Goal: Task Accomplishment & Management: Use online tool/utility

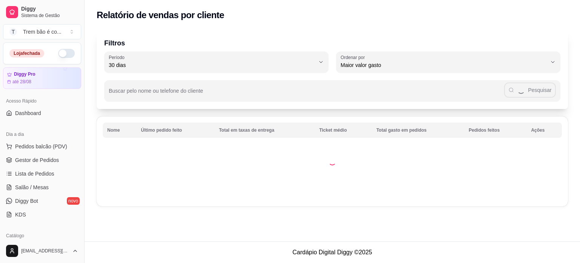
select select "30"
select select "HIGHEST_TOTAL_SPENT_WITH_ORDERS"
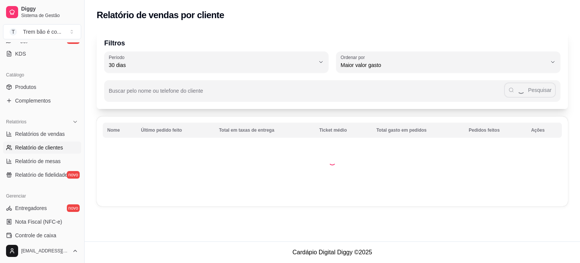
click at [47, 80] on div "Catálogo" at bounding box center [42, 75] width 78 height 12
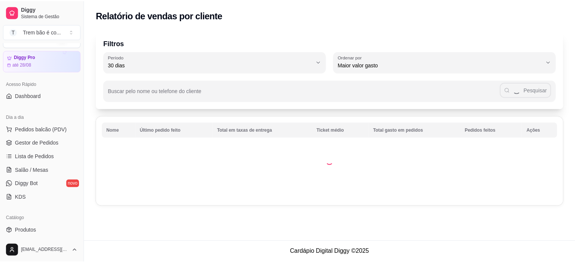
scroll to position [0, 0]
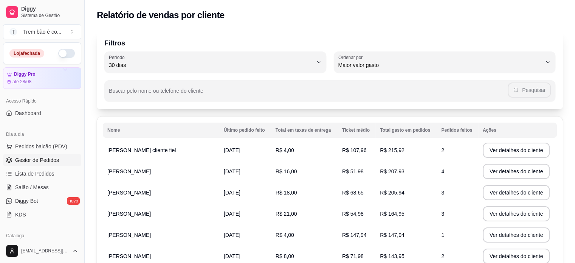
click at [43, 161] on span "Gestor de Pedidos" at bounding box center [37, 160] width 44 height 8
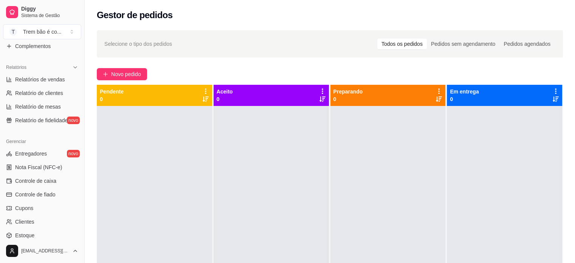
scroll to position [214, 0]
click at [62, 82] on span "Relatórios de vendas" at bounding box center [40, 80] width 50 height 8
select select "ALL"
select select "0"
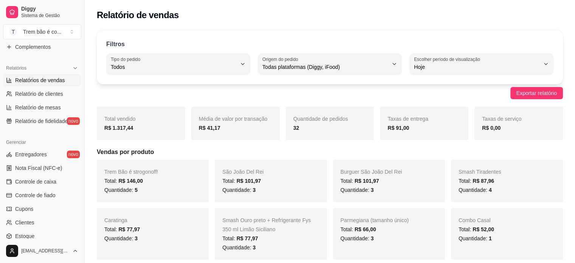
drag, startPoint x: 574, startPoint y: 34, endPoint x: 578, endPoint y: 49, distance: 15.6
click at [575, 49] on html "Diggy Sistema de Gestão T Trem bão é co ... Loja fechada Diggy Pro até 28/08 Ac…" at bounding box center [287, 131] width 575 height 263
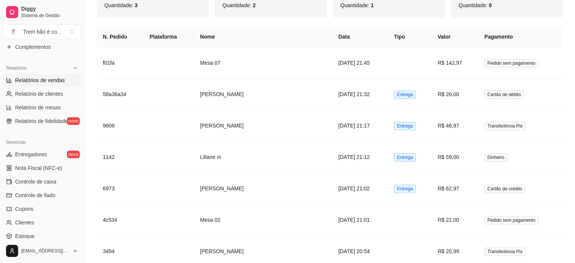
scroll to position [653, 0]
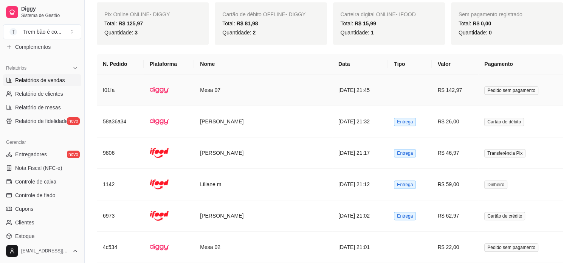
click at [299, 83] on td "Mesa 07" at bounding box center [263, 89] width 138 height 31
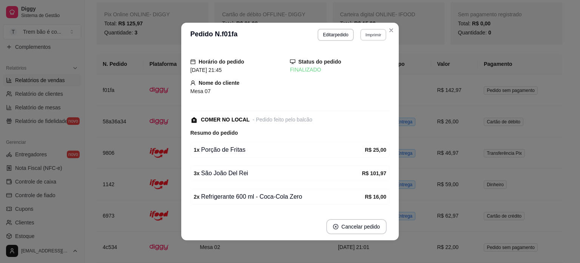
click at [371, 39] on button "Imprimir" at bounding box center [373, 35] width 26 height 12
click at [346, 60] on button "IMPRESSORA" at bounding box center [357, 62] width 53 height 12
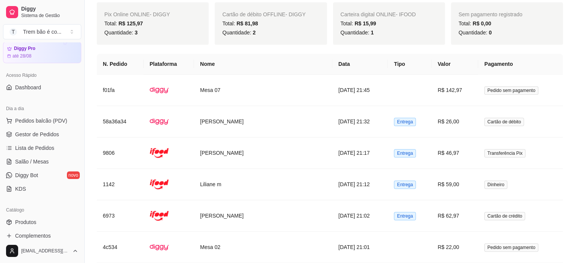
scroll to position [0, 0]
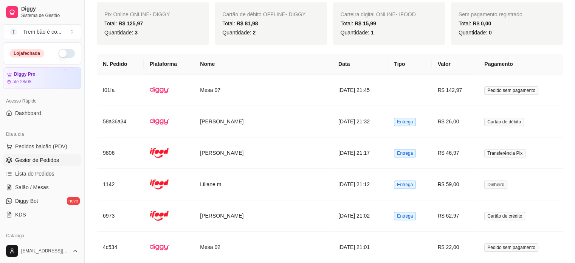
click at [50, 154] on link "Gestor de Pedidos" at bounding box center [42, 160] width 78 height 12
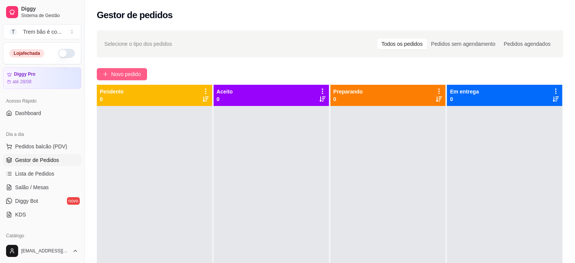
click at [124, 76] on span "Novo pedido" at bounding box center [126, 74] width 30 height 8
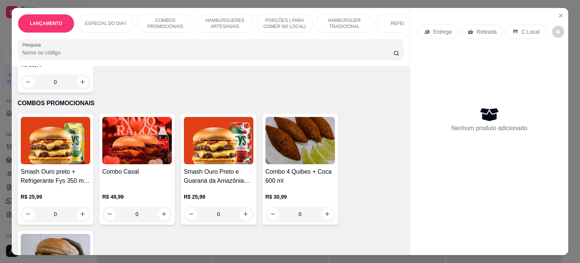
scroll to position [303, 0]
